Goal: Information Seeking & Learning: Learn about a topic

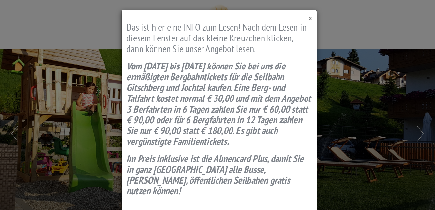
click at [309, 21] on span "×" at bounding box center [310, 18] width 3 height 9
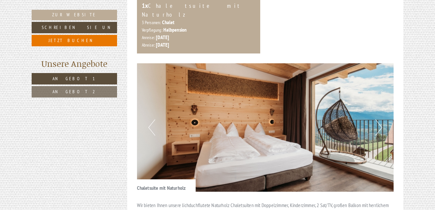
scroll to position [333, 0]
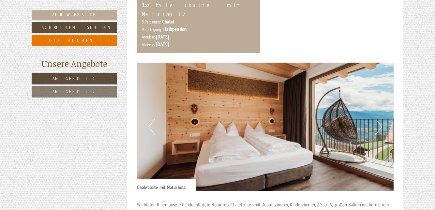
click at [380, 121] on button "Next" at bounding box center [378, 127] width 7 height 16
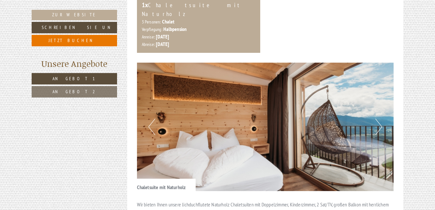
click at [380, 119] on button "Next" at bounding box center [378, 127] width 7 height 16
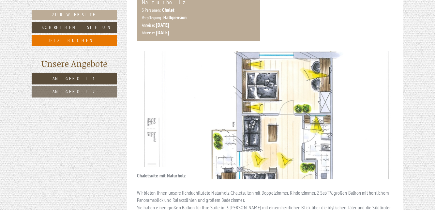
scroll to position [343, 0]
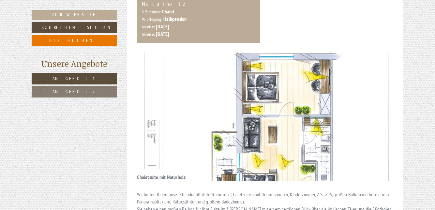
click at [374, 116] on img at bounding box center [265, 116] width 257 height 128
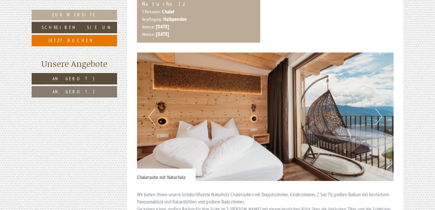
click at [377, 109] on button "Next" at bounding box center [378, 117] width 7 height 16
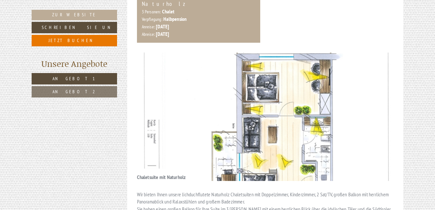
click at [374, 104] on img at bounding box center [265, 116] width 257 height 128
click at [158, 104] on img at bounding box center [265, 116] width 257 height 128
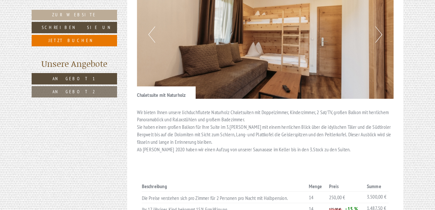
scroll to position [427, 0]
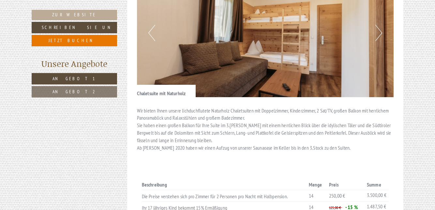
click at [392, 166] on div "Beschreibung Menge Preis Summe Die Preise verstehen sich pro Zimmer für 2 Perso…" at bounding box center [265, 197] width 257 height 64
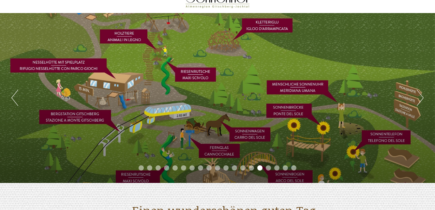
scroll to position [36, 0]
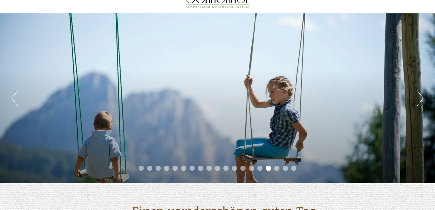
click at [18, 96] on button "Previous" at bounding box center [14, 98] width 7 height 16
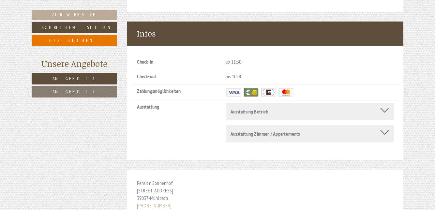
scroll to position [2800, 0]
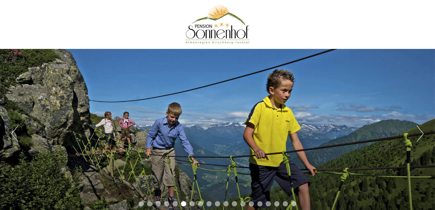
click at [352, 179] on div "Previous Next 1 2 3 4 5 6 7 8 9 10 11 12 13 14 15 16 17 18 19" at bounding box center [217, 134] width 435 height 170
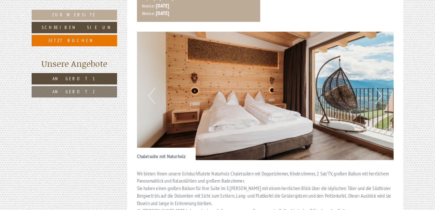
scroll to position [364, 0]
click at [383, 91] on img at bounding box center [265, 96] width 257 height 128
click at [381, 89] on button "Next" at bounding box center [378, 96] width 7 height 16
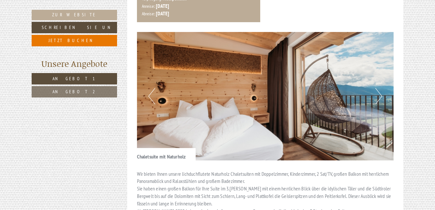
click at [381, 89] on button "Next" at bounding box center [378, 96] width 7 height 16
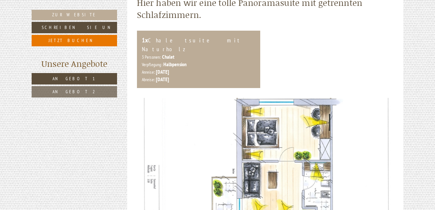
scroll to position [300, 0]
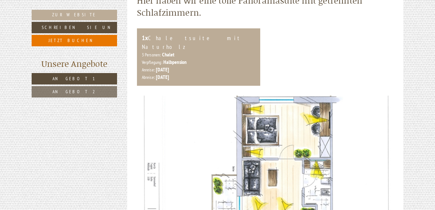
click at [365, 181] on img at bounding box center [265, 160] width 257 height 128
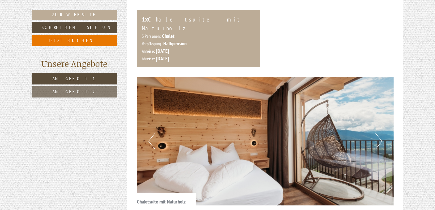
scroll to position [319, 0]
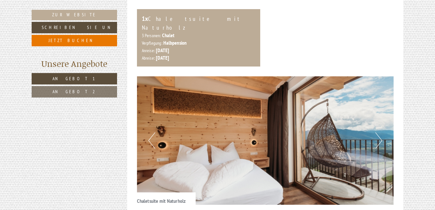
click at [155, 137] on img at bounding box center [265, 140] width 257 height 128
click at [149, 137] on button "Previous" at bounding box center [151, 140] width 7 height 16
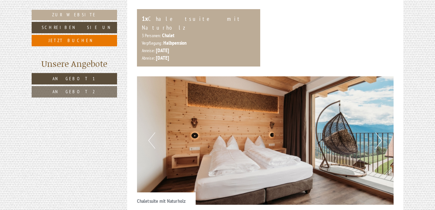
click at [153, 135] on button "Previous" at bounding box center [151, 140] width 7 height 16
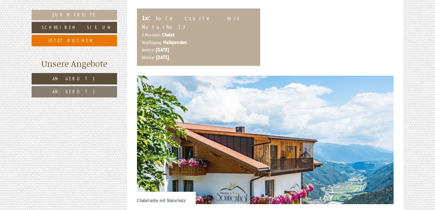
scroll to position [325, 0]
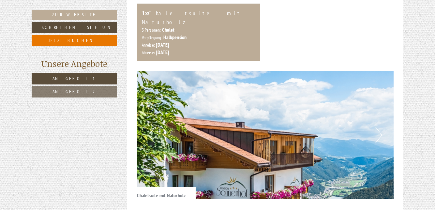
click at [153, 129] on button "Previous" at bounding box center [151, 135] width 7 height 16
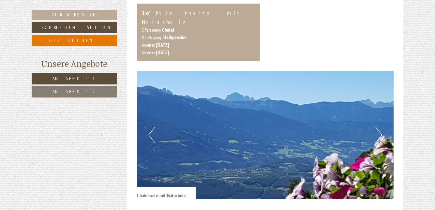
click at [156, 131] on img at bounding box center [265, 135] width 257 height 128
click at [152, 132] on button "Previous" at bounding box center [151, 135] width 7 height 16
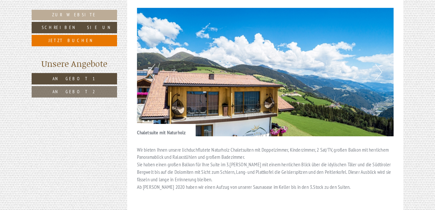
scroll to position [387, 0]
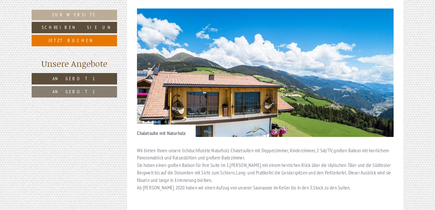
click at [385, 74] on img at bounding box center [265, 72] width 257 height 128
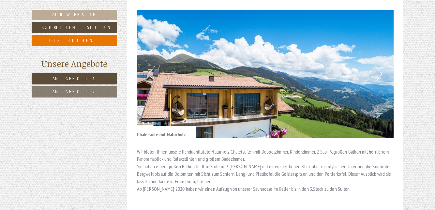
scroll to position [385, 0]
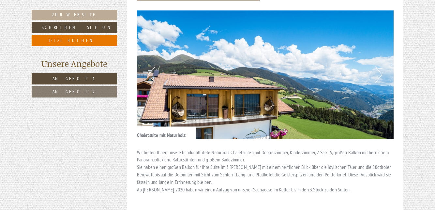
click at [351, 85] on img at bounding box center [265, 74] width 257 height 128
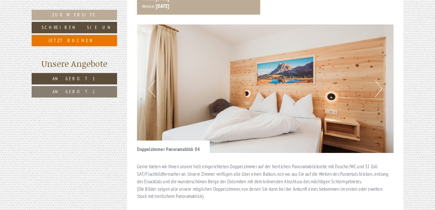
scroll to position [811, 0]
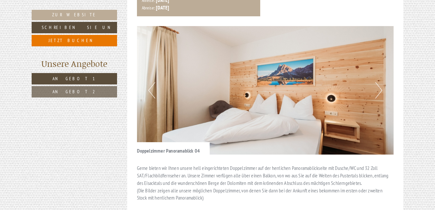
click at [374, 75] on img at bounding box center [265, 90] width 257 height 128
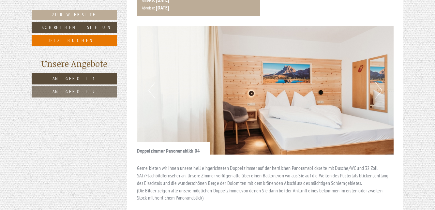
click at [374, 76] on img at bounding box center [265, 90] width 257 height 128
click at [377, 82] on button "Next" at bounding box center [378, 90] width 7 height 16
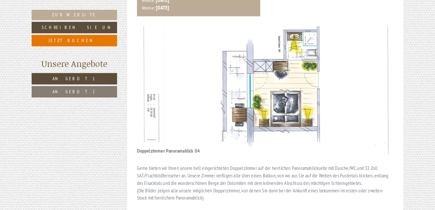
click at [381, 82] on button "Next" at bounding box center [378, 90] width 7 height 16
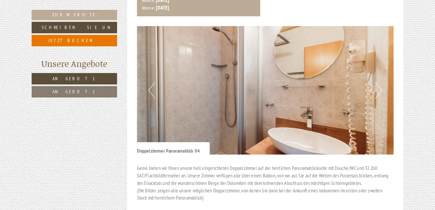
click at [378, 82] on button "Next" at bounding box center [378, 90] width 7 height 16
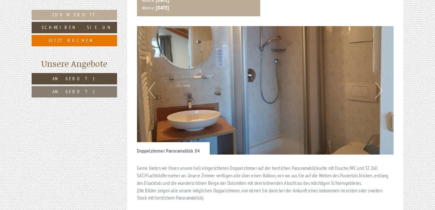
click at [381, 82] on button "Next" at bounding box center [378, 90] width 7 height 16
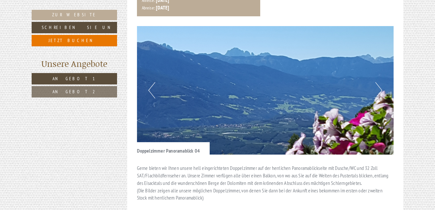
click at [378, 82] on button "Next" at bounding box center [378, 90] width 7 height 16
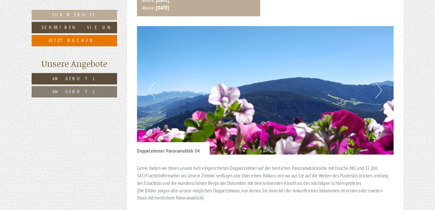
click at [376, 82] on button "Next" at bounding box center [378, 90] width 7 height 16
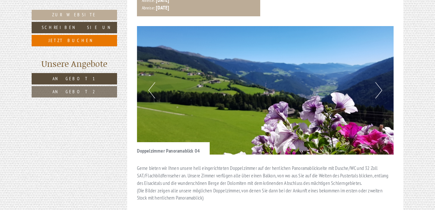
click at [378, 82] on button "Next" at bounding box center [378, 90] width 7 height 16
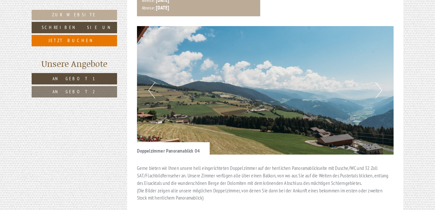
click at [372, 76] on img at bounding box center [265, 90] width 257 height 128
click at [383, 73] on img at bounding box center [265, 90] width 257 height 128
click at [378, 82] on button "Next" at bounding box center [378, 90] width 7 height 16
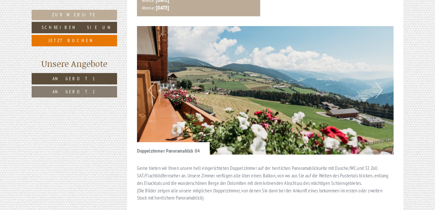
click at [376, 82] on button "Next" at bounding box center [378, 90] width 7 height 16
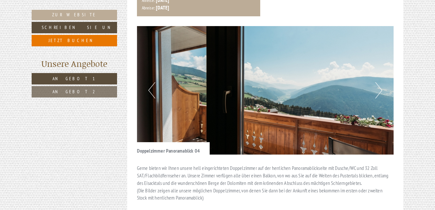
click at [382, 82] on button "Next" at bounding box center [378, 90] width 7 height 16
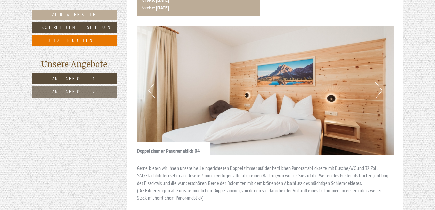
click at [376, 82] on button "Next" at bounding box center [378, 90] width 7 height 16
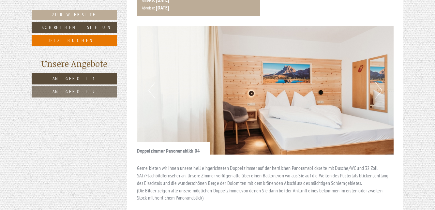
click at [381, 82] on button "Next" at bounding box center [378, 90] width 7 height 16
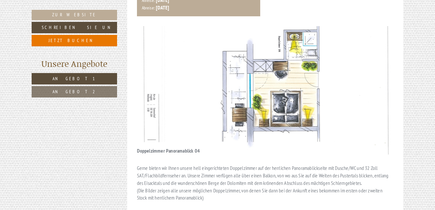
click at [378, 82] on button "Next" at bounding box center [378, 90] width 7 height 16
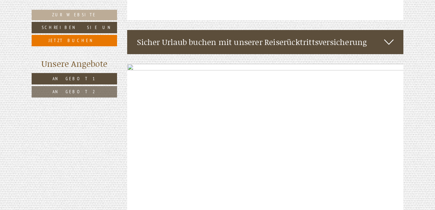
scroll to position [1330, 0]
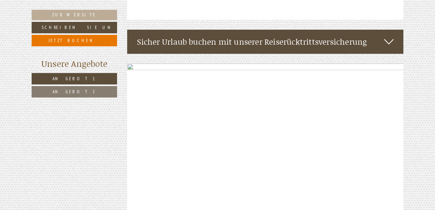
click at [367, 110] on div at bounding box center [265, 133] width 276 height 138
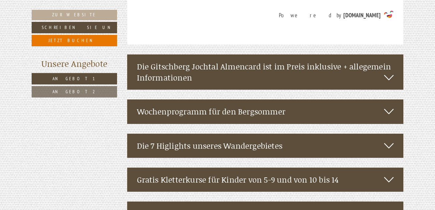
scroll to position [1990, 0]
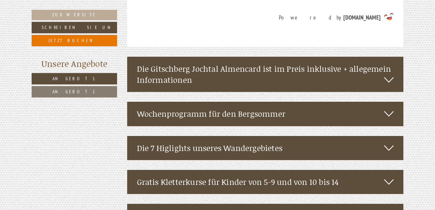
click at [390, 74] on icon at bounding box center [388, 79] width 9 height 11
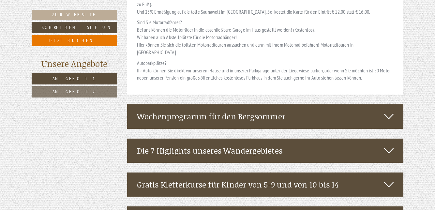
scroll to position [2417, 0]
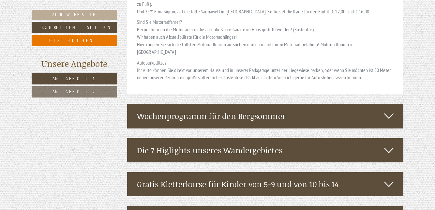
click at [351, 104] on div "Wochenprogramm für den Bergsommer" at bounding box center [265, 116] width 276 height 24
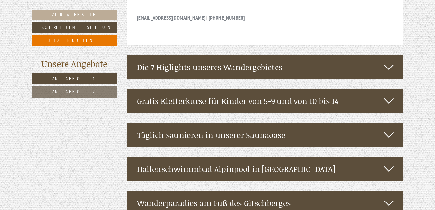
scroll to position [3135, 0]
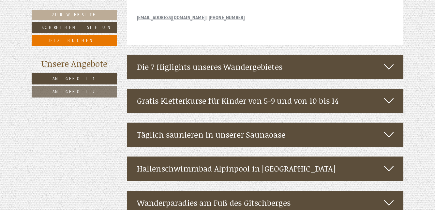
click at [362, 89] on div "Gratis Kletterkurse für Kinder von 5-9 und von 10 bis 14" at bounding box center [265, 101] width 276 height 24
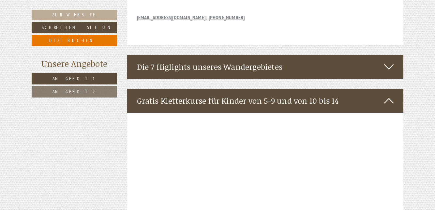
click at [363, 89] on div "Gratis Kletterkurse für Kinder von 5-9 und von 10 bis 14" at bounding box center [265, 101] width 276 height 24
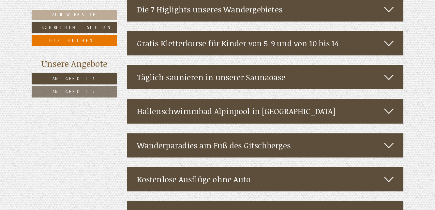
scroll to position [3193, 0]
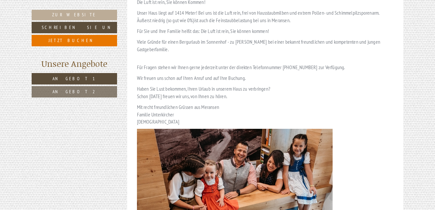
click at [373, 156] on p at bounding box center [265, 194] width 257 height 130
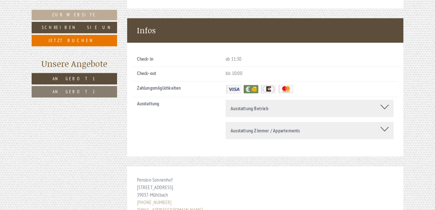
scroll to position [3867, 0]
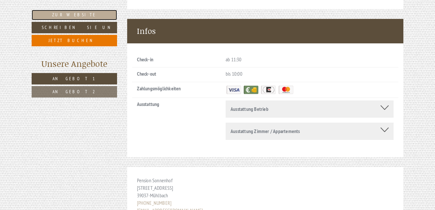
click at [103, 14] on link "Zur Website" at bounding box center [74, 15] width 85 height 10
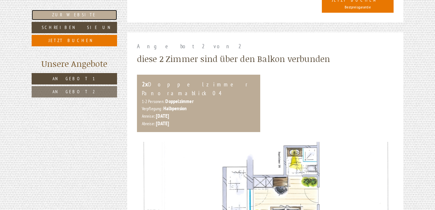
scroll to position [695, 0]
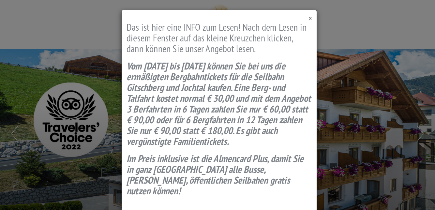
click at [309, 21] on span "×" at bounding box center [310, 18] width 3 height 9
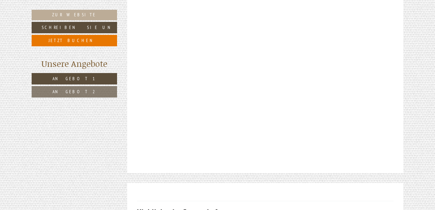
scroll to position [1647, 0]
click at [55, 13] on link "Zur Website" at bounding box center [74, 15] width 85 height 10
